Goal: Information Seeking & Learning: Find contact information

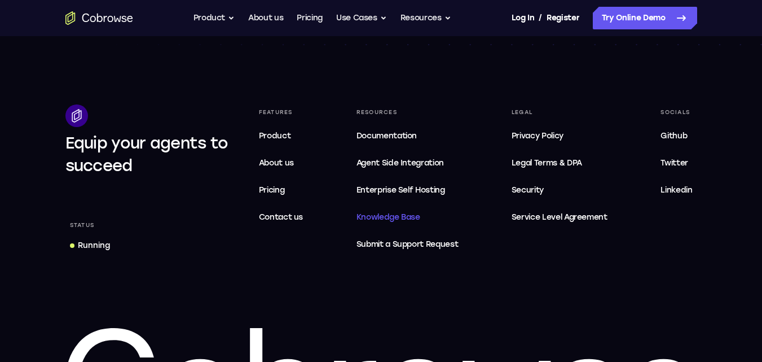
scroll to position [3429, 0]
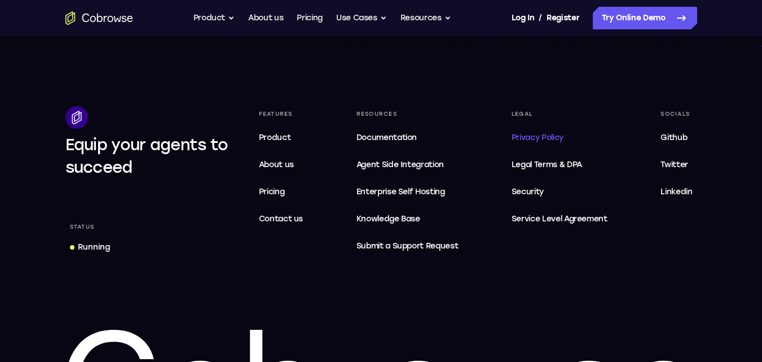
click at [541, 133] on span "Privacy Policy" at bounding box center [538, 138] width 52 height 10
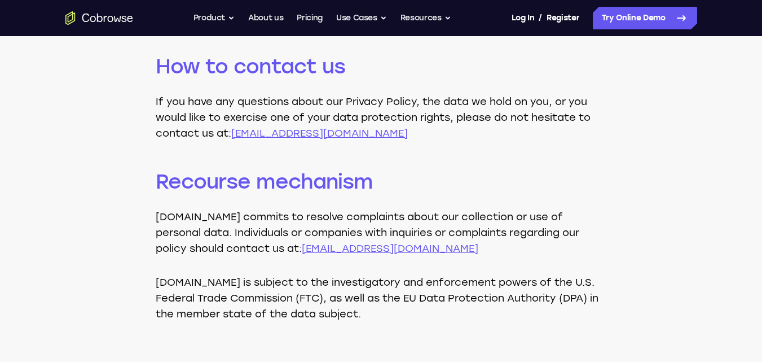
scroll to position [2403, 0]
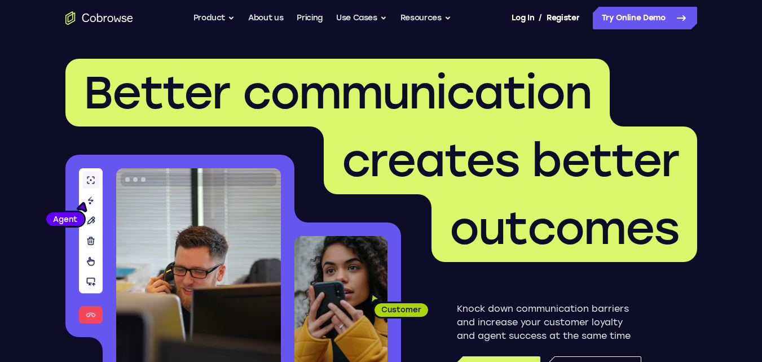
click at [738, 262] on header "Better communication creates better outcomes Customer Agent Agent Knock down co…" at bounding box center [381, 225] width 722 height 379
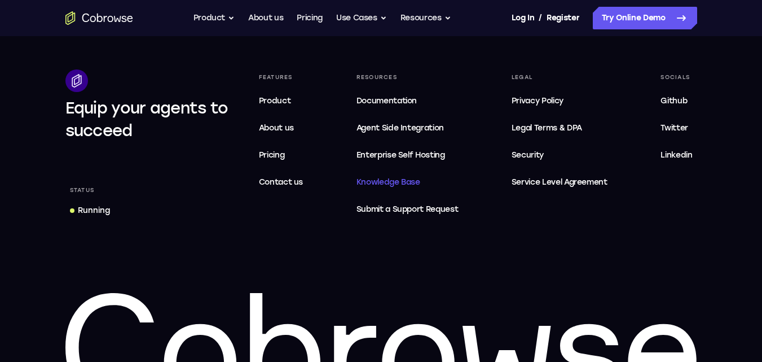
scroll to position [3465, 0]
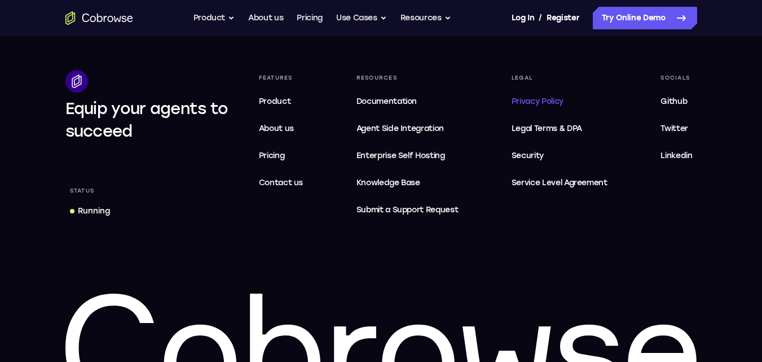
click at [534, 93] on link "Privacy Policy" at bounding box center [559, 101] width 105 height 23
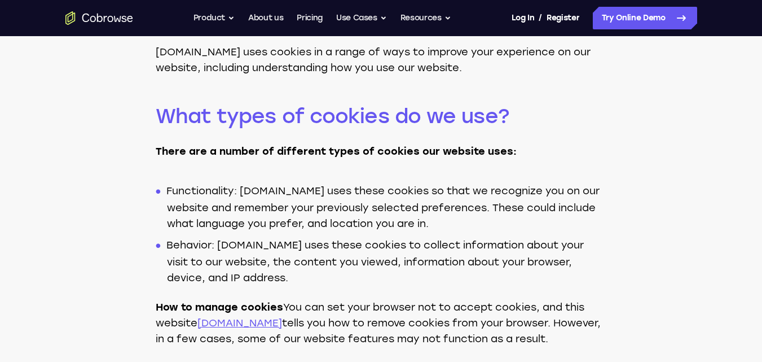
scroll to position [2719, 0]
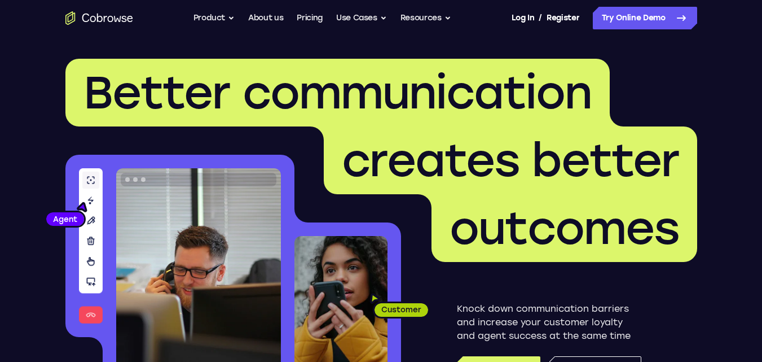
click at [716, 137] on header "Better communication creates better outcomes Customer Agent Agent Knock down co…" at bounding box center [381, 225] width 722 height 379
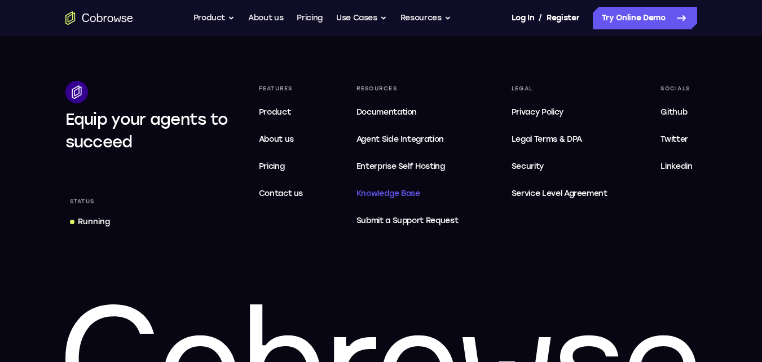
scroll to position [3454, 0]
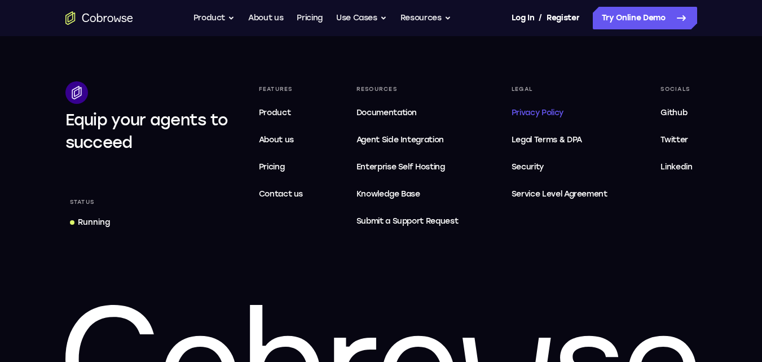
click at [550, 109] on span "Privacy Policy" at bounding box center [538, 113] width 52 height 10
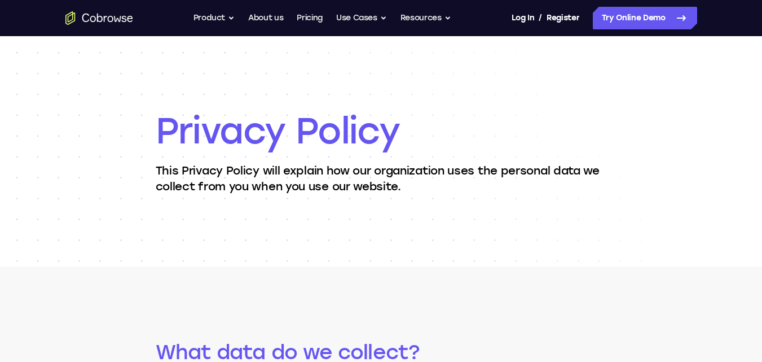
scroll to position [2403, 0]
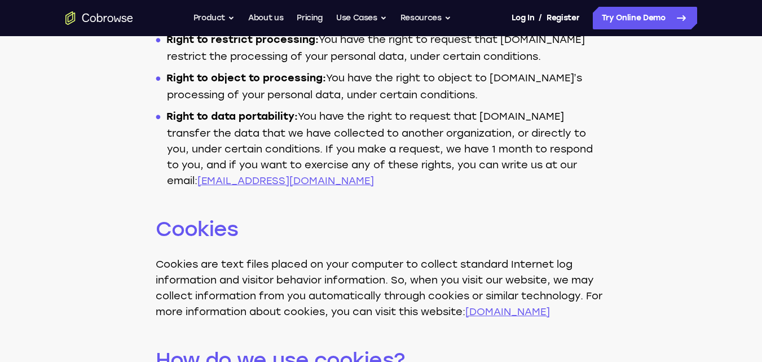
drag, startPoint x: 282, startPoint y: 176, endPoint x: 152, endPoint y: 188, distance: 130.4
copy link "[EMAIL_ADDRESS][DOMAIN_NAME]"
